Goal: Navigation & Orientation: Find specific page/section

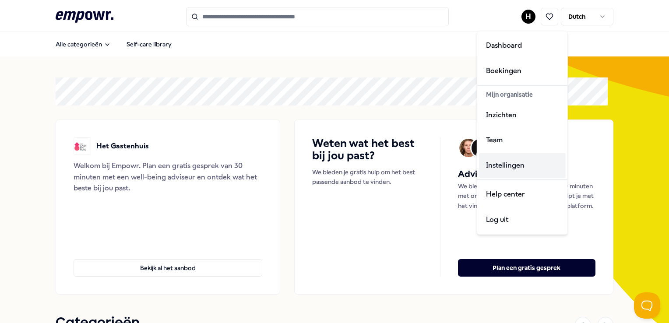
click at [515, 169] on div "Instellingen" at bounding box center [522, 165] width 87 height 25
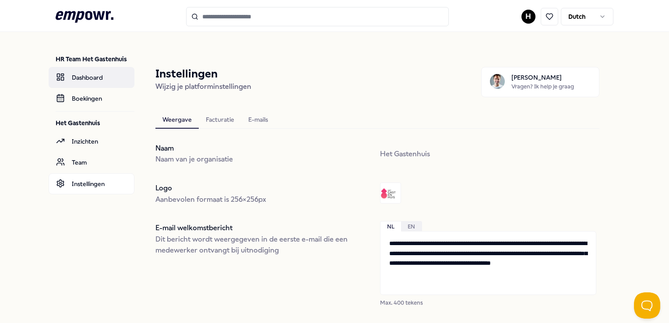
click at [88, 79] on link "Dashboard" at bounding box center [92, 77] width 86 height 21
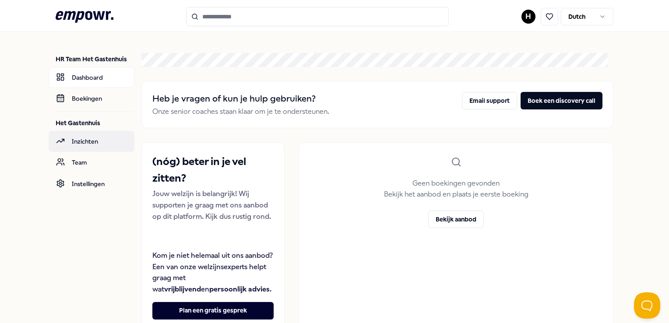
click at [94, 140] on link "Inzichten" at bounding box center [92, 141] width 86 height 21
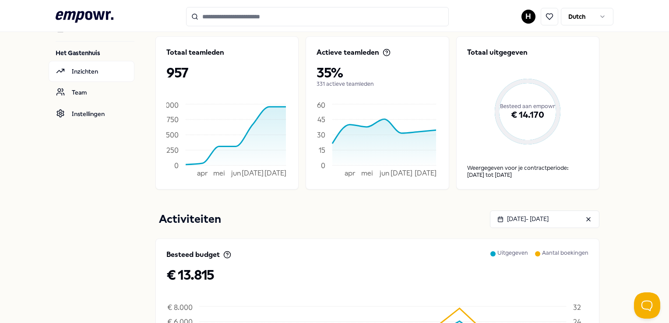
scroll to position [26, 0]
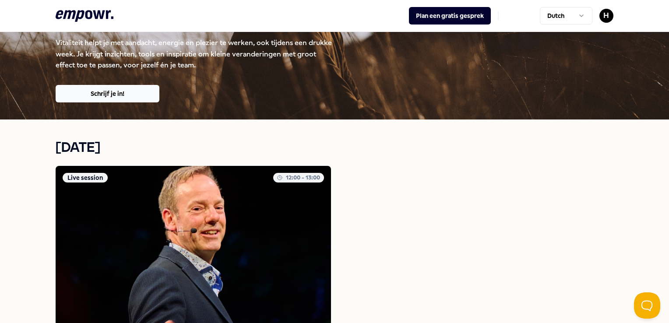
click at [152, 199] on img at bounding box center [193, 246] width 275 height 160
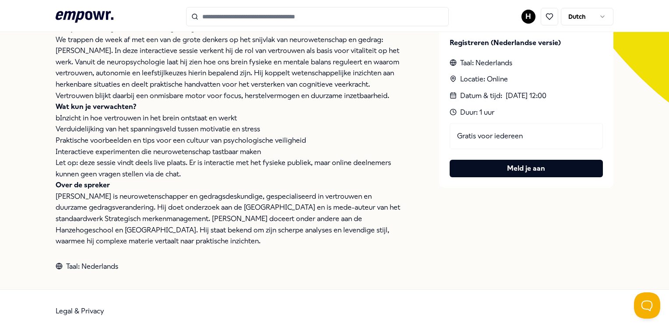
scroll to position [231, 0]
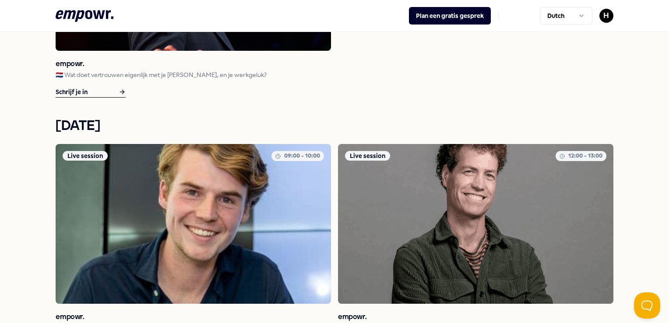
click at [437, 236] on img at bounding box center [475, 224] width 275 height 160
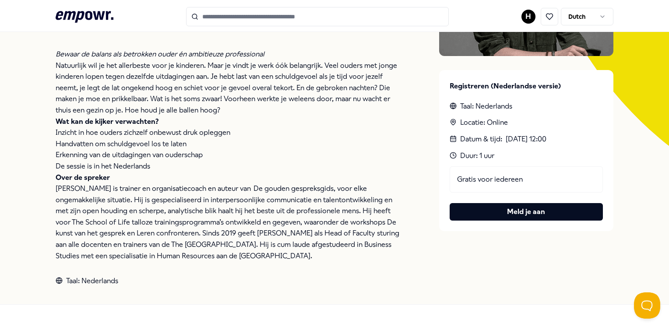
scroll to position [187, 0]
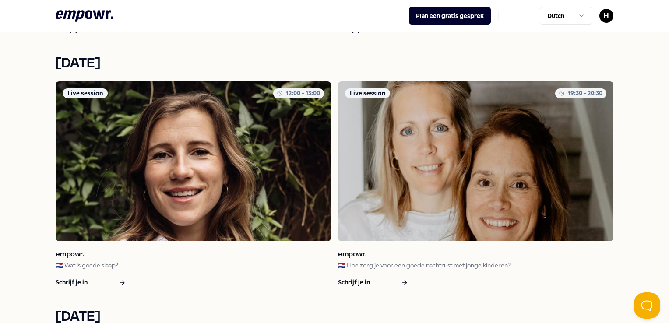
click at [417, 187] on img at bounding box center [475, 161] width 275 height 160
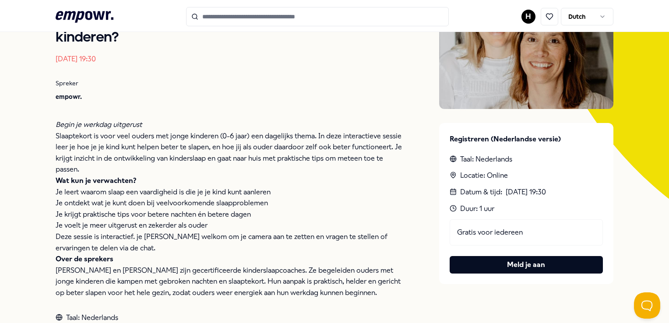
scroll to position [187, 0]
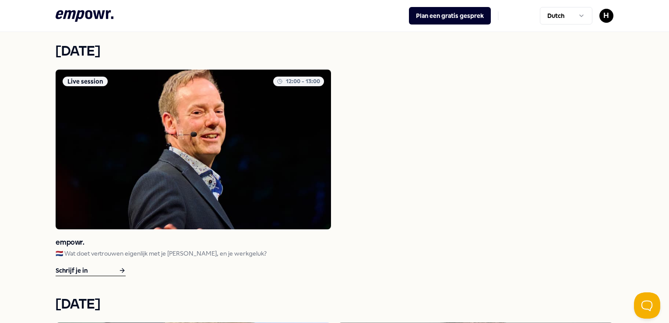
scroll to position [363, 0]
